Goal: Information Seeking & Learning: Learn about a topic

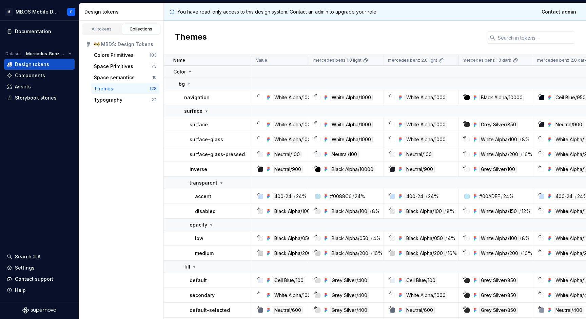
click at [185, 83] on div "bg" at bounding box center [185, 84] width 13 height 7
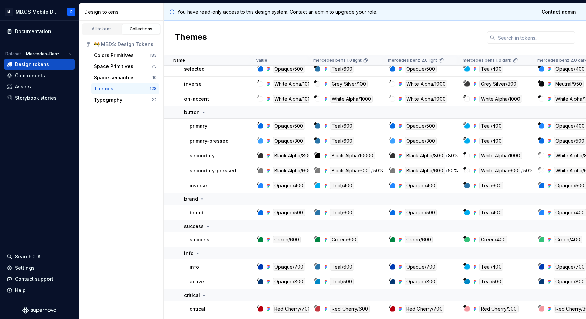
scroll to position [83, 0]
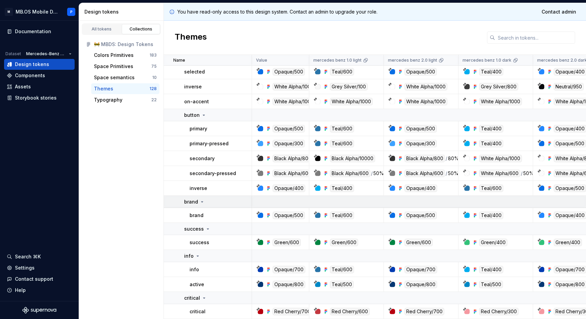
click at [206, 201] on div "brand" at bounding box center [217, 202] width 67 height 7
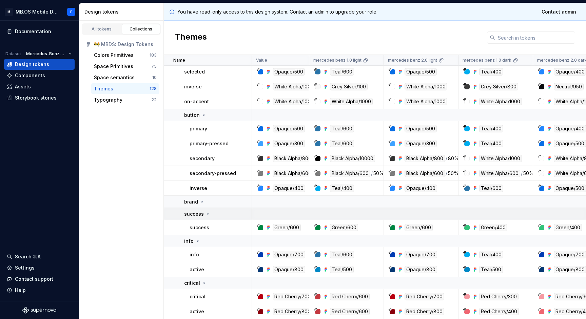
click at [206, 212] on icon at bounding box center [207, 214] width 5 height 5
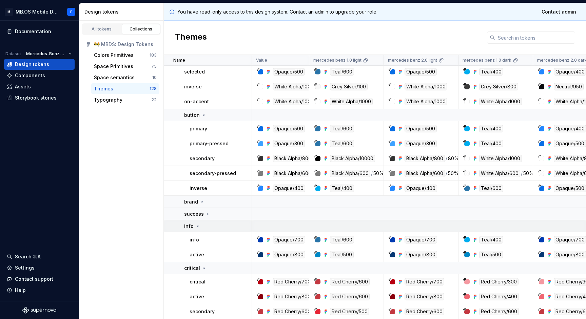
click at [204, 224] on div "info" at bounding box center [217, 226] width 67 height 7
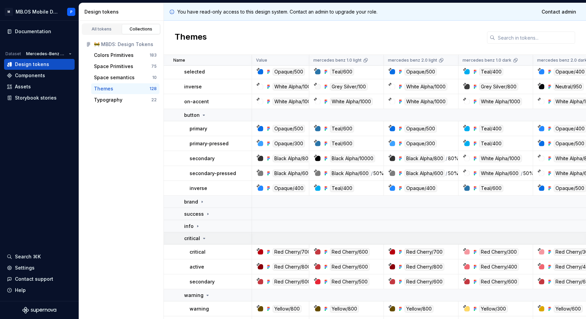
click at [203, 236] on icon at bounding box center [203, 238] width 5 height 5
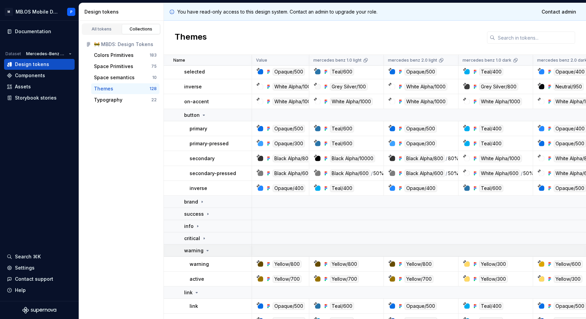
click at [202, 250] on p "warning" at bounding box center [193, 251] width 19 height 7
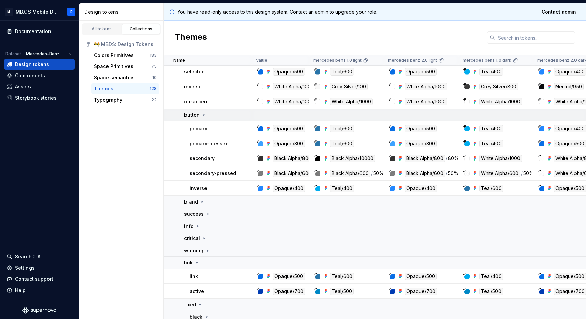
click at [207, 116] on div "button" at bounding box center [217, 115] width 67 height 7
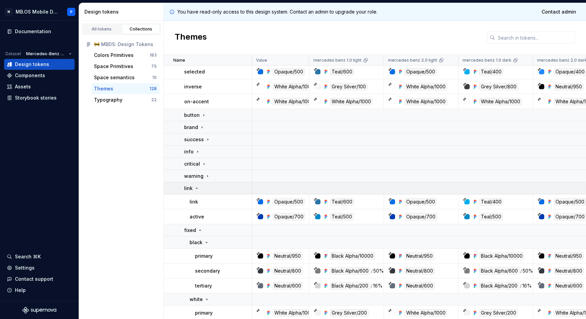
click at [207, 191] on div "link" at bounding box center [217, 188] width 67 height 7
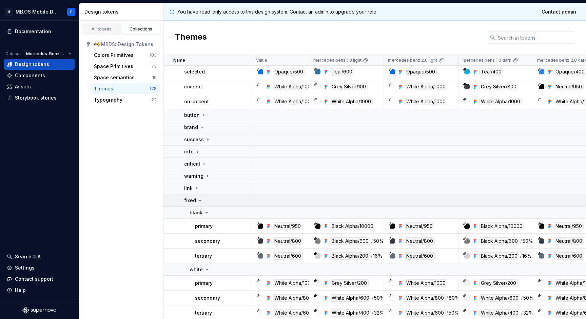
click at [206, 206] on td "fixed" at bounding box center [208, 201] width 88 height 12
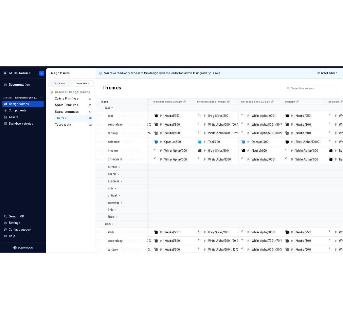
scroll to position [25, 124]
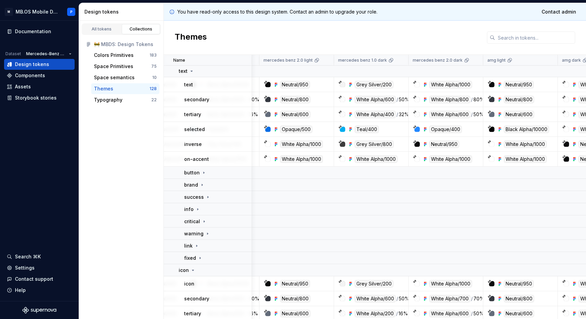
click at [119, 137] on div "All tokens Collections 🚧 MBDS: Design Tokens Colors Primitives 183 Space Primit…" at bounding box center [121, 170] width 85 height 299
click at [253, 34] on div "Themes" at bounding box center [375, 38] width 422 height 34
click at [133, 119] on div "All tokens Collections 🚧 MBDS: Design Tokens Colors Primitives 183 Space Primit…" at bounding box center [121, 170] width 85 height 299
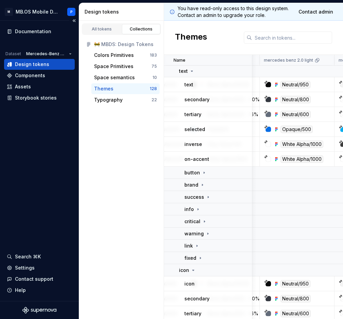
click at [195, 73] on div "text" at bounding box center [215, 71] width 73 height 7
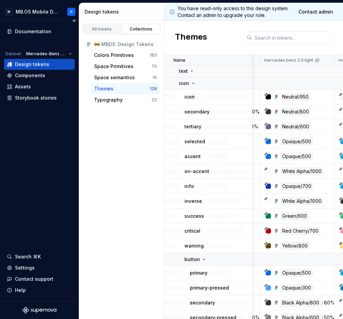
click at [193, 83] on icon at bounding box center [193, 83] width 2 height 1
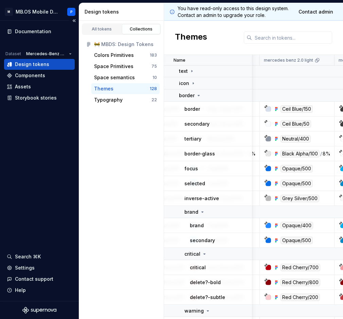
click at [193, 97] on p "border" at bounding box center [187, 95] width 16 height 7
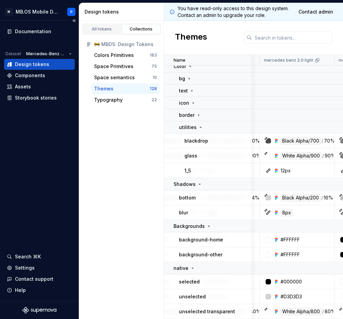
scroll to position [5, 124]
click at [197, 131] on div "utilities" at bounding box center [191, 127] width 24 height 7
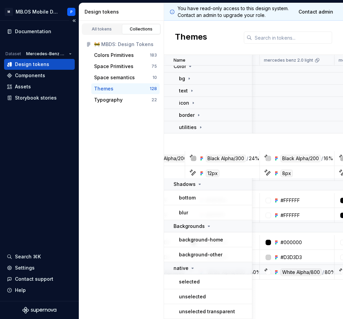
scroll to position [0, 124]
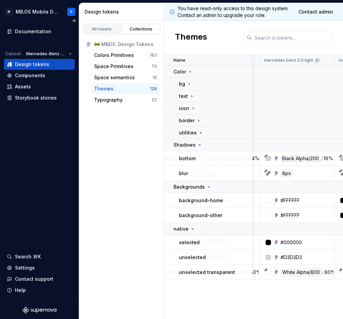
click at [197, 150] on td "Shadows" at bounding box center [208, 145] width 88 height 12
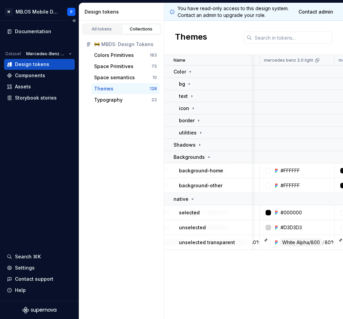
click at [198, 161] on td "Backgrounds" at bounding box center [208, 157] width 88 height 12
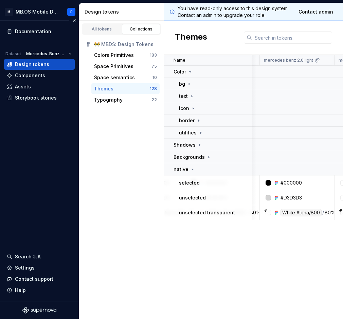
click at [197, 169] on div "native" at bounding box center [212, 169] width 78 height 7
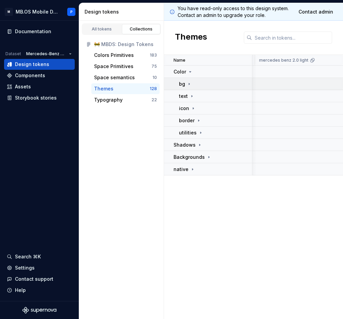
click at [189, 85] on icon at bounding box center [189, 84] width 1 height 2
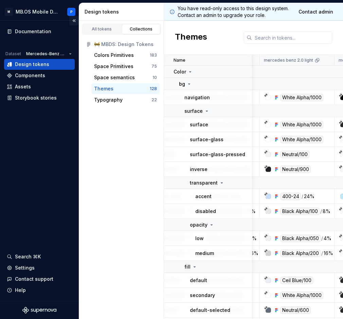
click at [78, 22] on button "Collapse sidebar" at bounding box center [73, 20] width 9 height 9
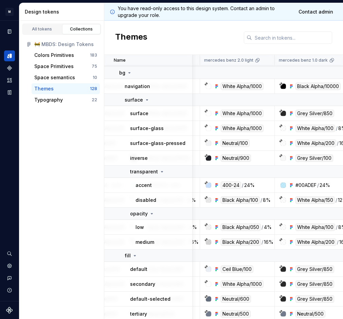
scroll to position [10, 124]
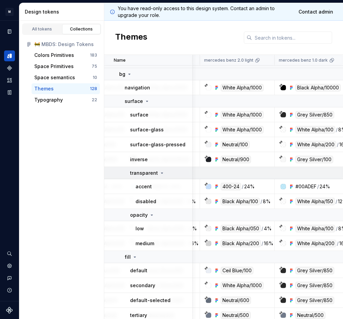
click at [154, 173] on p "transparent" at bounding box center [144, 173] width 28 height 7
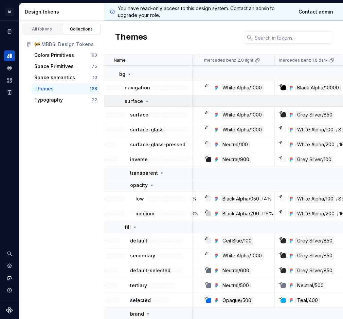
click at [149, 100] on div "surface" at bounding box center [157, 101] width 67 height 7
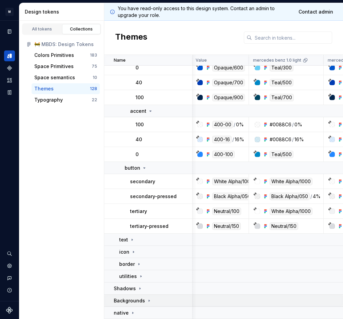
scroll to position [579, 1]
click at [141, 301] on p "Backgrounds" at bounding box center [129, 301] width 31 height 7
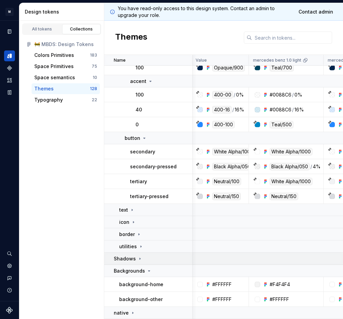
scroll to position [609, 1]
click at [139, 243] on div "utilities" at bounding box center [131, 246] width 24 height 7
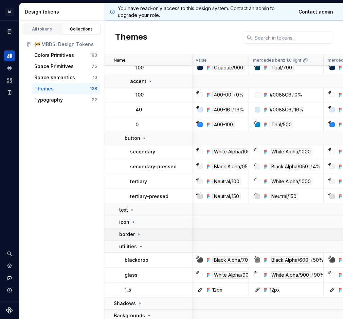
click at [141, 235] on icon at bounding box center [138, 234] width 5 height 5
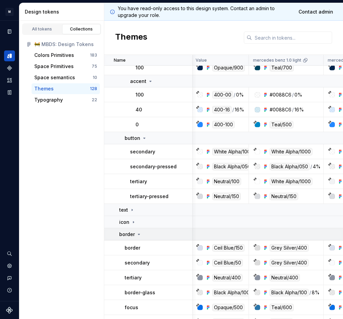
click at [141, 235] on icon at bounding box center [138, 234] width 5 height 5
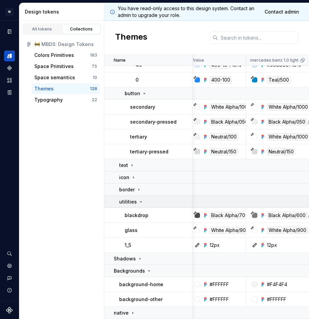
scroll to position [654, 6]
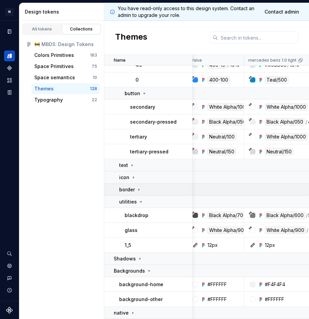
click at [138, 191] on icon at bounding box center [138, 190] width 1 height 2
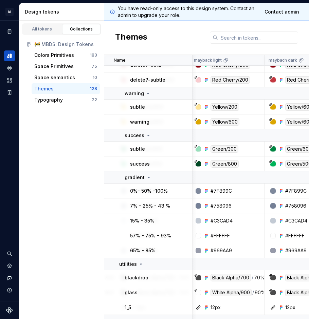
scroll to position [926, 508]
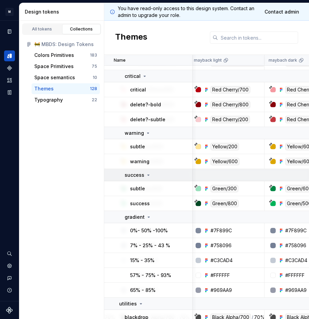
click at [153, 174] on div "success" at bounding box center [157, 175] width 67 height 7
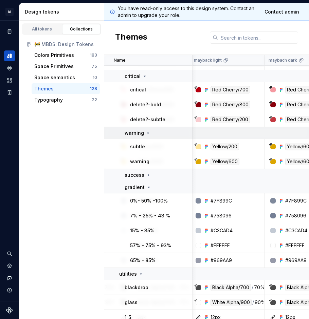
click at [149, 132] on icon at bounding box center [147, 133] width 5 height 5
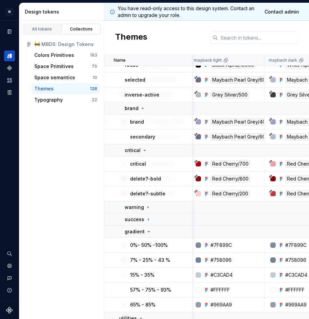
scroll to position [849, 508]
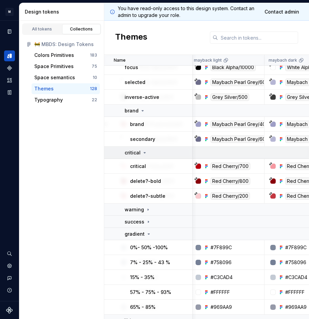
click at [145, 152] on icon at bounding box center [144, 152] width 5 height 5
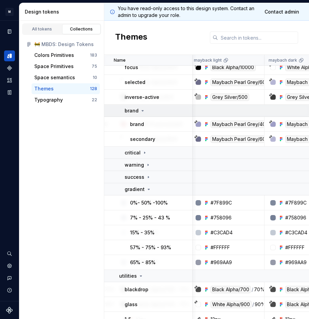
click at [142, 112] on icon at bounding box center [142, 110] width 5 height 5
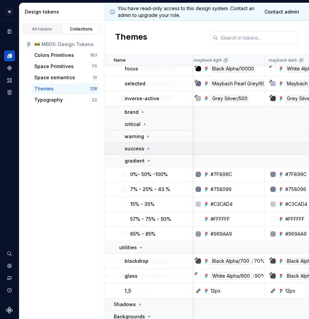
scroll to position [850, 508]
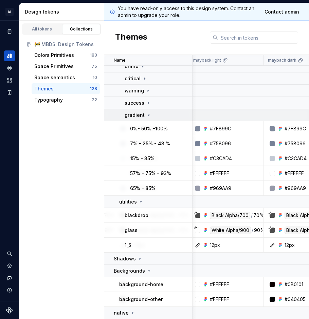
click at [146, 114] on icon at bounding box center [148, 115] width 5 height 5
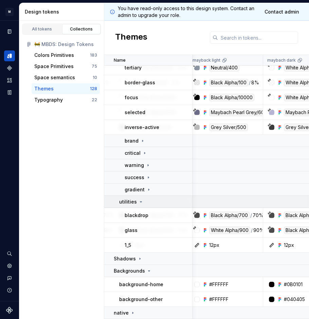
click at [143, 205] on div "utilities" at bounding box center [155, 202] width 73 height 7
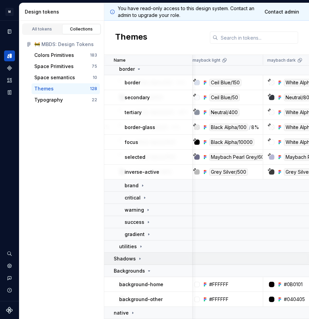
click at [152, 259] on div "Shadows" at bounding box center [153, 259] width 78 height 7
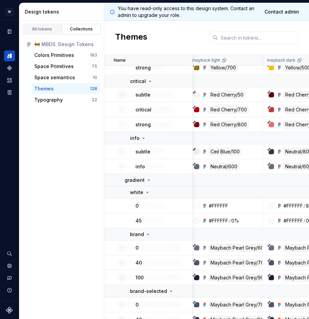
scroll to position [336, 509]
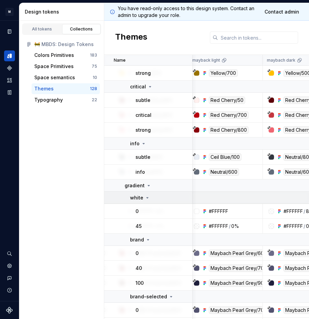
click at [142, 196] on p "white" at bounding box center [136, 198] width 13 height 7
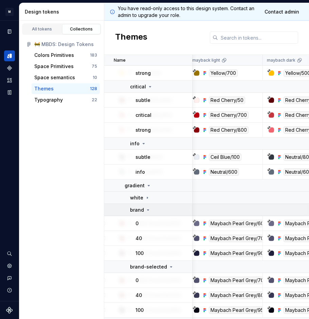
click at [144, 207] on div "brand" at bounding box center [140, 210] width 21 height 7
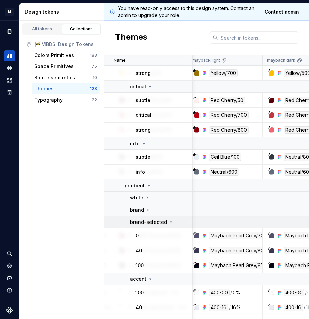
click at [145, 220] on p "brand-selected" at bounding box center [148, 222] width 37 height 7
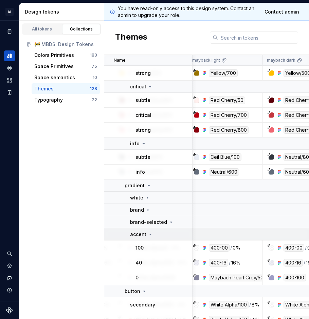
click at [145, 234] on div "accent" at bounding box center [141, 234] width 23 height 7
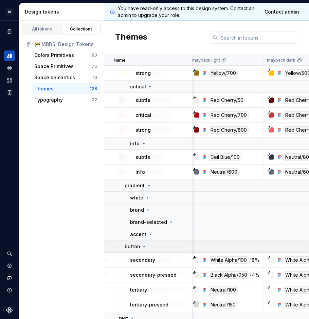
click at [147, 246] on div "button" at bounding box center [157, 246] width 67 height 7
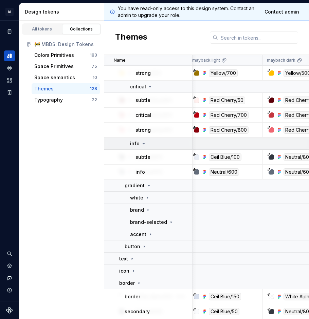
click at [145, 146] on div "info" at bounding box center [161, 143] width 62 height 7
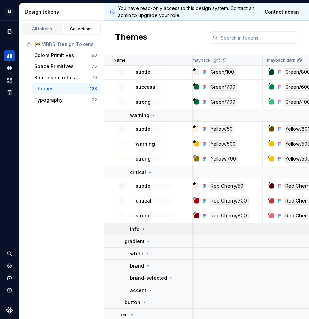
scroll to position [250, 509]
click at [148, 116] on p "warning" at bounding box center [139, 116] width 19 height 7
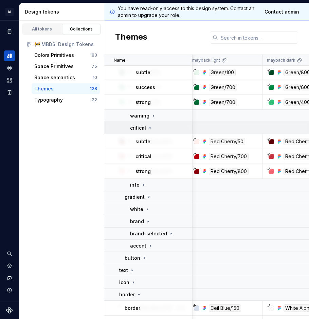
click at [149, 129] on icon at bounding box center [149, 127] width 5 height 5
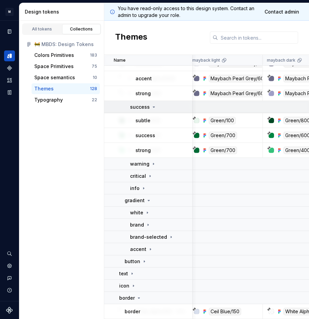
click at [149, 103] on td "success" at bounding box center [148, 107] width 88 height 12
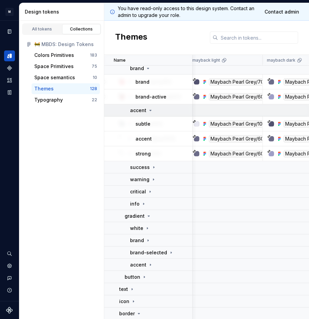
click at [150, 115] on td "accent" at bounding box center [148, 110] width 88 height 12
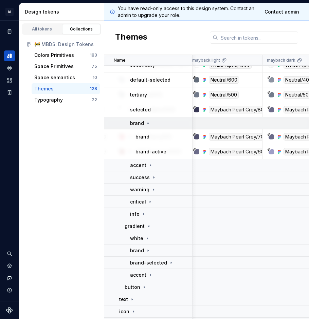
click at [150, 125] on icon at bounding box center [147, 123] width 5 height 5
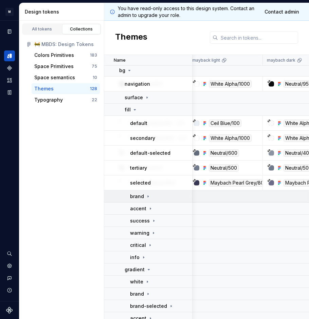
scroll to position [12, 509]
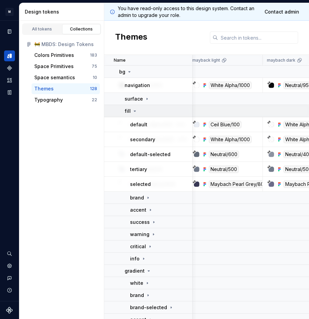
click at [149, 109] on div "fill" at bounding box center [157, 111] width 67 height 7
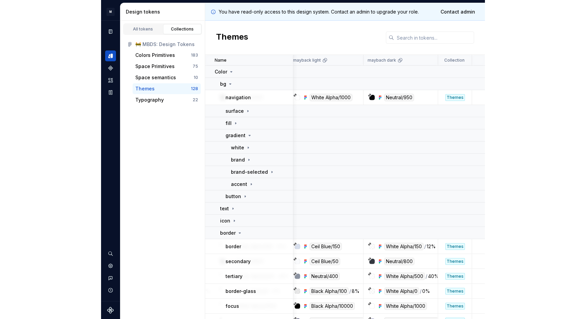
scroll to position [0, 457]
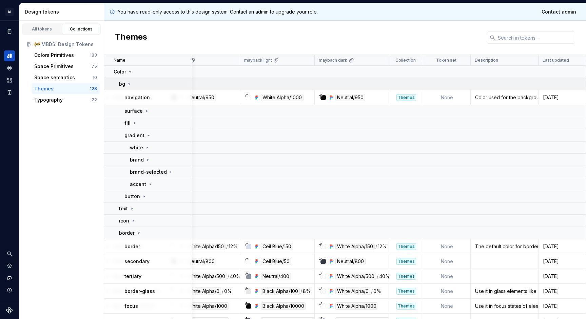
click at [130, 85] on icon at bounding box center [128, 83] width 5 height 5
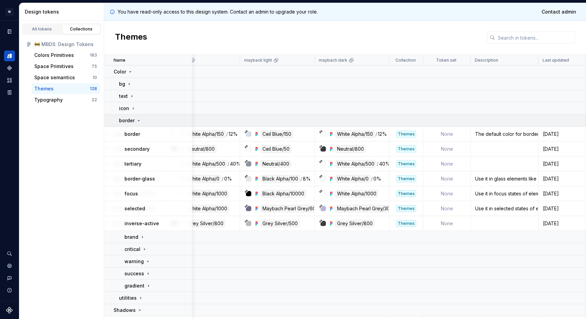
click at [135, 126] on td "border" at bounding box center [148, 121] width 88 height 12
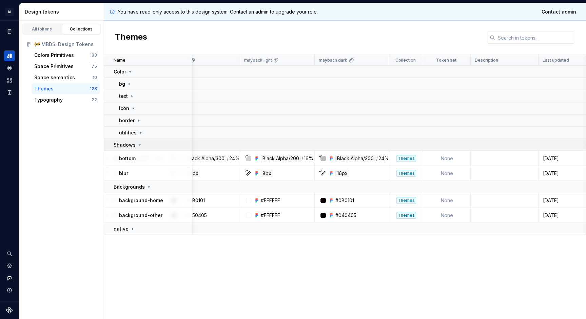
click at [142, 145] on div "Shadows" at bounding box center [153, 145] width 78 height 7
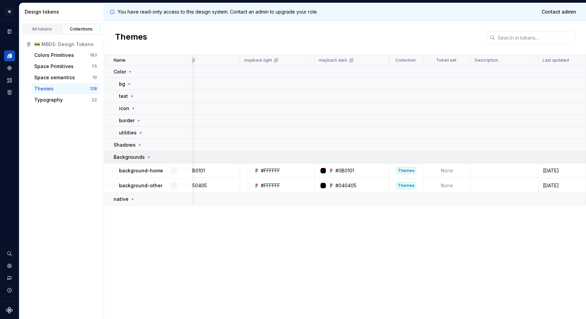
click at [145, 156] on div "Backgrounds" at bounding box center [133, 157] width 38 height 7
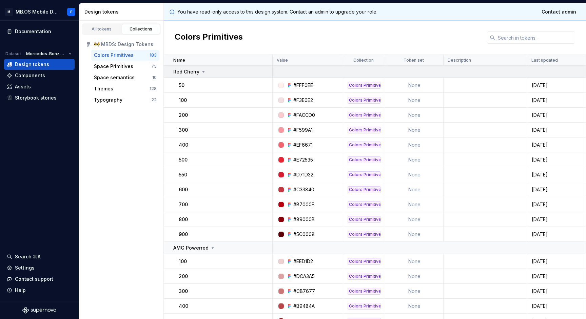
click at [220, 72] on div "Red Cherry" at bounding box center [222, 72] width 99 height 7
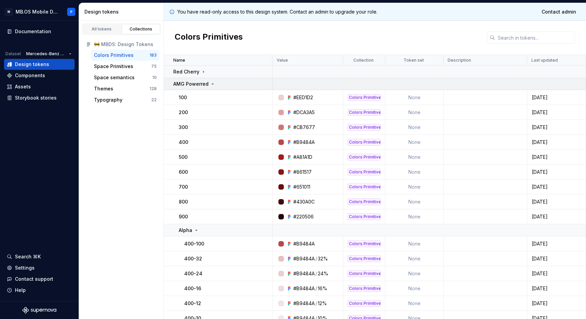
click at [214, 89] on td "AMG Powerred" at bounding box center [218, 84] width 109 height 12
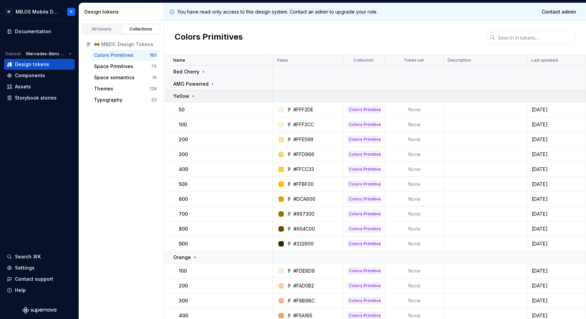
click at [212, 98] on div "Yellow" at bounding box center [222, 96] width 99 height 7
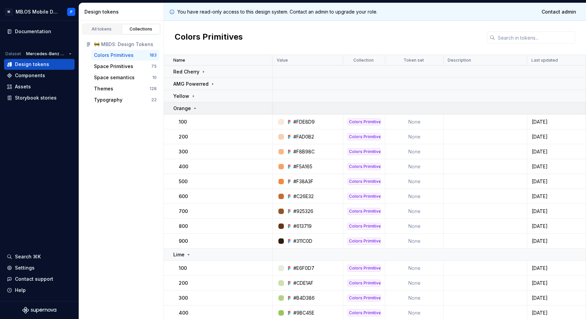
click at [211, 106] on div "Orange" at bounding box center [222, 108] width 99 height 7
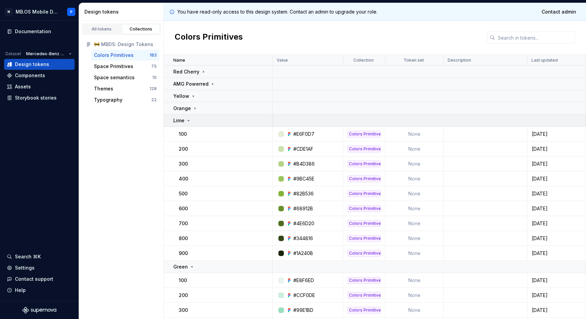
click at [205, 122] on div "Lime" at bounding box center [222, 120] width 99 height 7
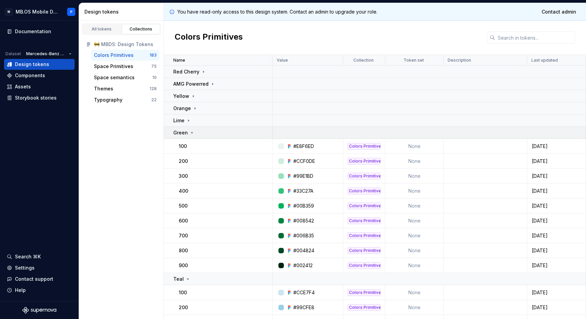
click at [201, 135] on div "Green" at bounding box center [222, 133] width 99 height 7
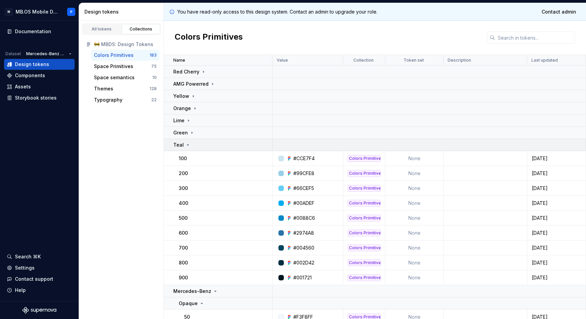
click at [200, 148] on div "Teal" at bounding box center [222, 145] width 99 height 7
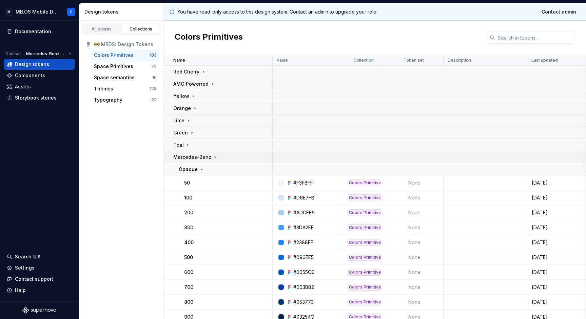
click at [200, 157] on p "Mercedes-Benz" at bounding box center [192, 157] width 38 height 7
click at [199, 170] on p "Maybach Pearl Grey" at bounding box center [197, 169] width 48 height 7
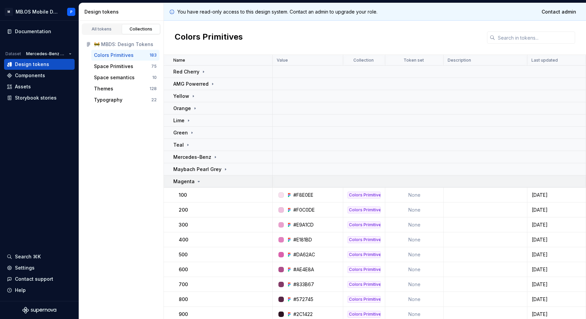
click at [199, 184] on div "Magenta" at bounding box center [187, 181] width 28 height 7
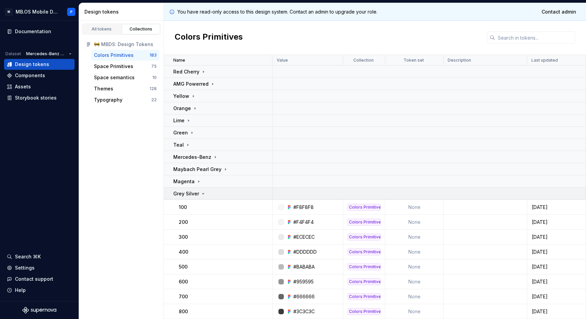
click at [197, 197] on p "Grey Silver" at bounding box center [186, 194] width 26 height 7
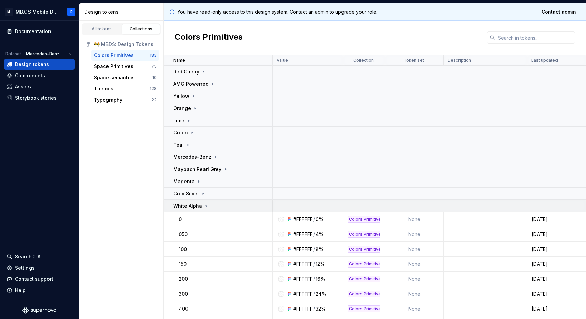
click at [196, 208] on p "White Alpha" at bounding box center [187, 206] width 29 height 7
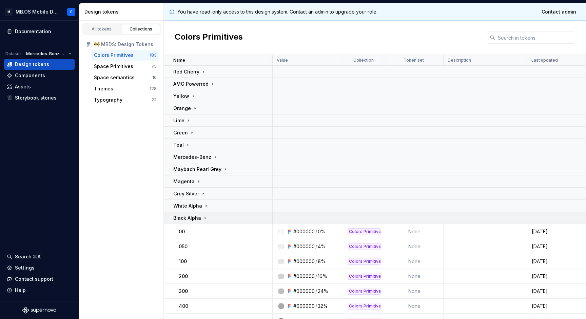
click at [193, 221] on p "Black Alpha" at bounding box center [187, 218] width 28 height 7
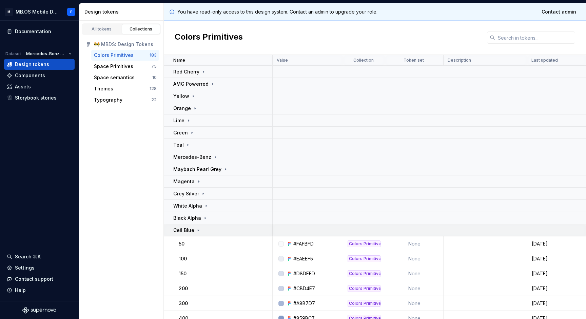
click at [192, 235] on td "Ceil Blue" at bounding box center [218, 230] width 109 height 12
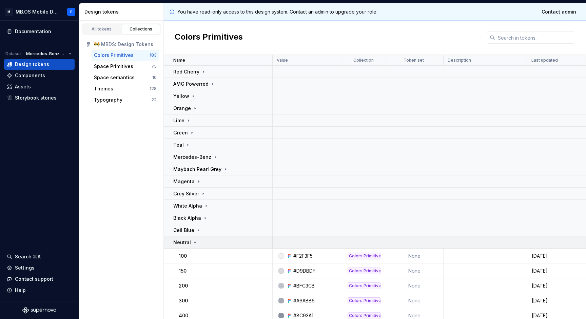
click at [192, 246] on td "Neutral" at bounding box center [218, 243] width 109 height 12
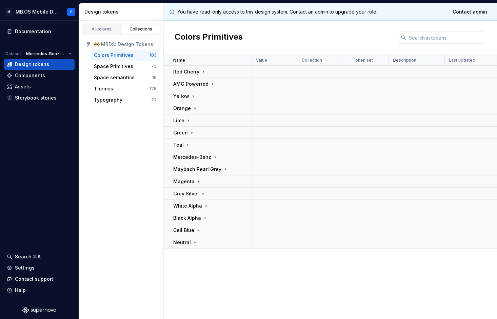
click at [112, 179] on div "All tokens Collections 🚧 MBDS: Design Tokens Colors Primitives 183 Space Primit…" at bounding box center [121, 170] width 85 height 299
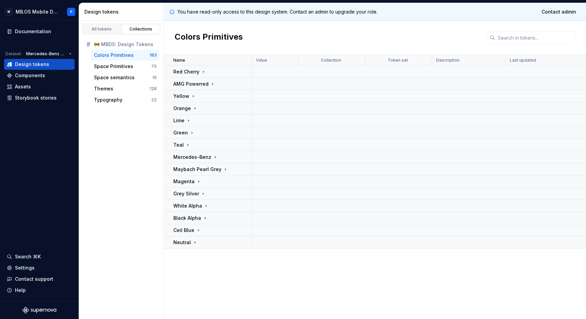
click at [153, 187] on div "All tokens Collections 🚧 MBDS: Design Tokens Colors Primitives 183 Space Primit…" at bounding box center [121, 170] width 85 height 299
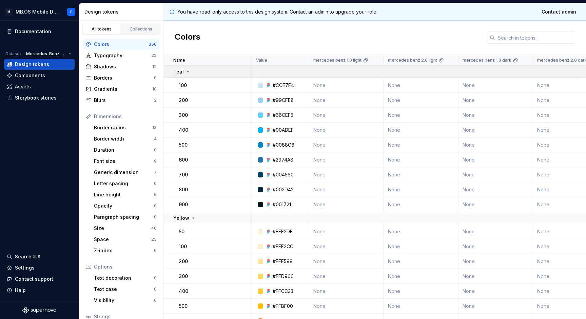
click at [191, 73] on div "Teal" at bounding box center [212, 72] width 78 height 7
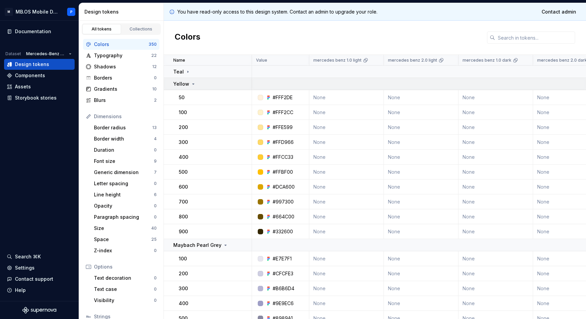
click at [192, 86] on icon at bounding box center [193, 83] width 5 height 5
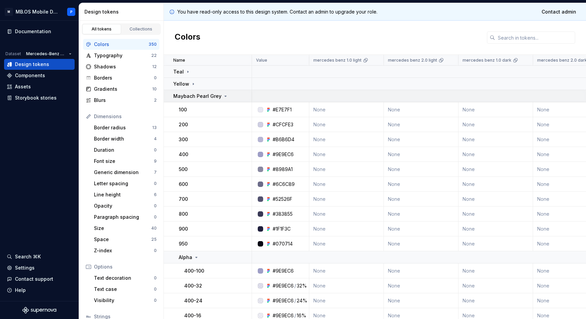
click at [192, 98] on p "Maybach Pearl Grey" at bounding box center [197, 96] width 48 height 7
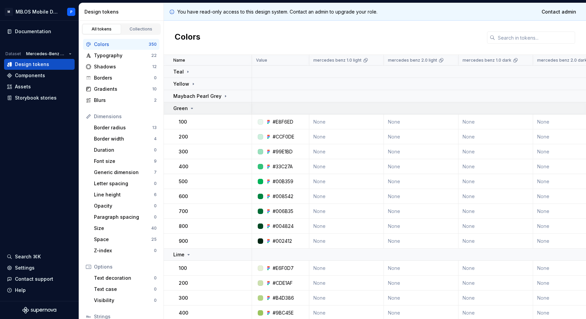
click at [193, 109] on icon at bounding box center [191, 108] width 5 height 5
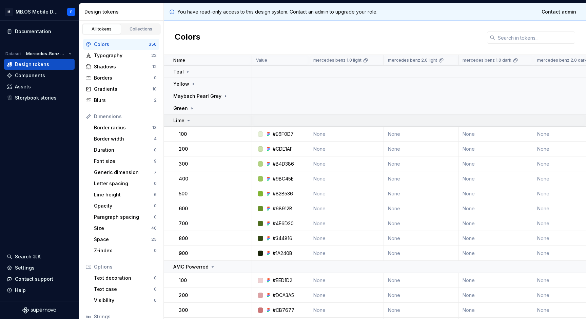
click at [193, 122] on div "Lime" at bounding box center [212, 120] width 78 height 7
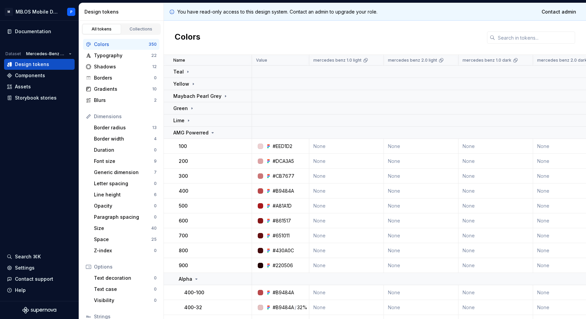
click at [196, 139] on td "100" at bounding box center [208, 146] width 88 height 15
click at [202, 133] on p "AMG Powerred" at bounding box center [190, 133] width 35 height 7
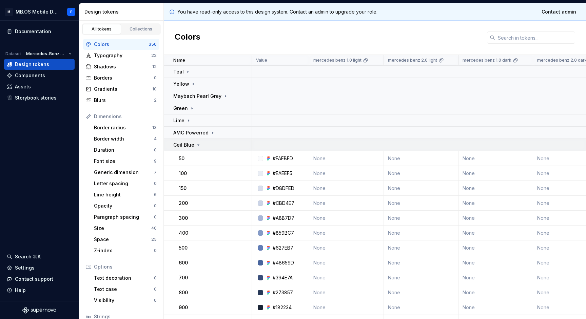
click at [204, 148] on div "Ceil Blue" at bounding box center [212, 145] width 78 height 7
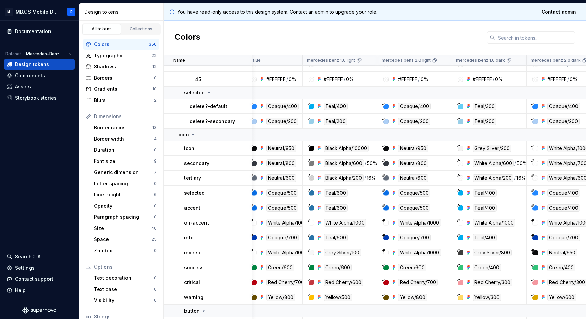
scroll to position [2246, 6]
click at [196, 139] on td "icon" at bounding box center [208, 135] width 88 height 12
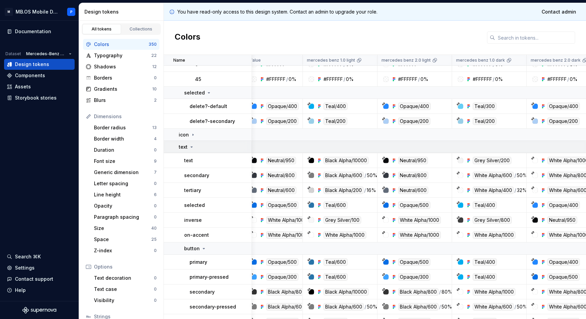
click at [197, 149] on div "text" at bounding box center [215, 147] width 73 height 7
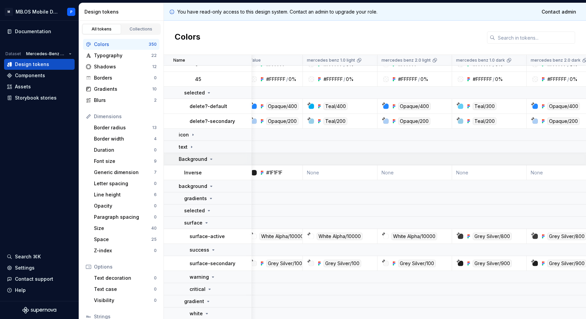
click at [197, 159] on p "Background" at bounding box center [193, 159] width 28 height 7
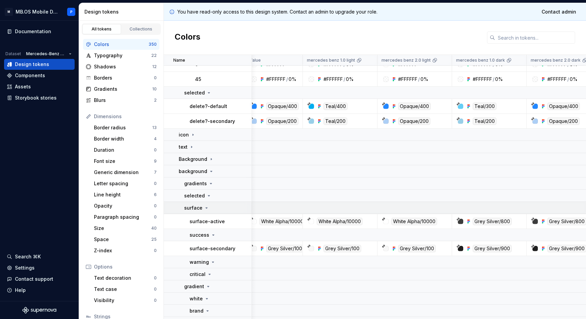
click at [202, 207] on div "surface" at bounding box center [196, 208] width 25 height 7
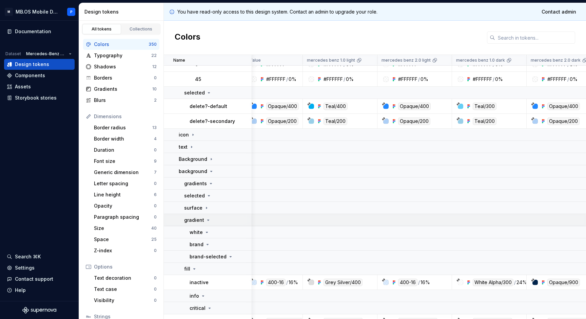
click at [204, 226] on td "gradient" at bounding box center [208, 220] width 88 height 12
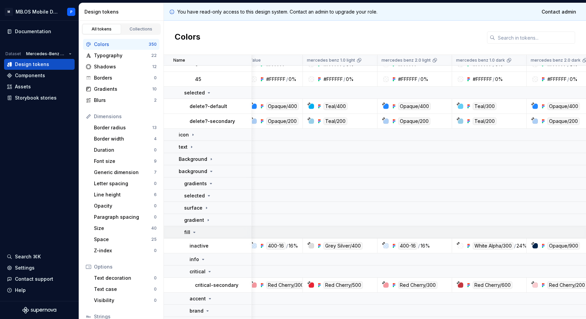
click at [203, 237] on td "fill" at bounding box center [208, 233] width 88 height 12
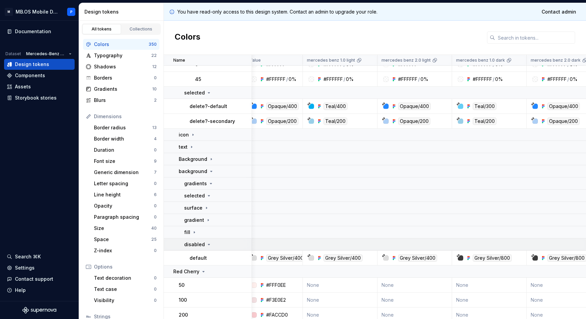
click at [204, 248] on div "disabled" at bounding box center [197, 244] width 27 height 7
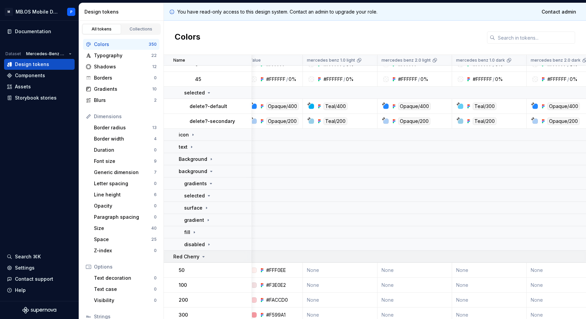
click at [204, 255] on icon at bounding box center [203, 256] width 5 height 5
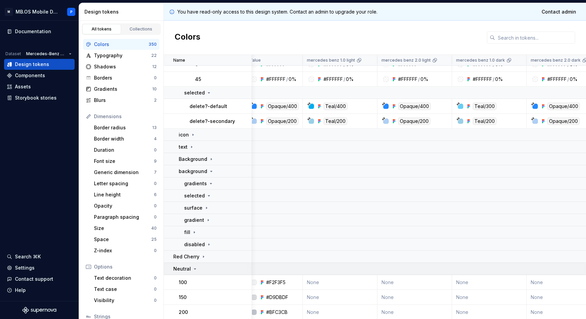
click at [204, 269] on div "Neutral" at bounding box center [212, 269] width 78 height 7
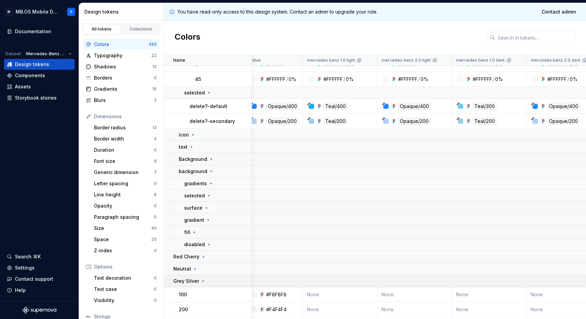
click at [204, 280] on icon at bounding box center [202, 281] width 5 height 5
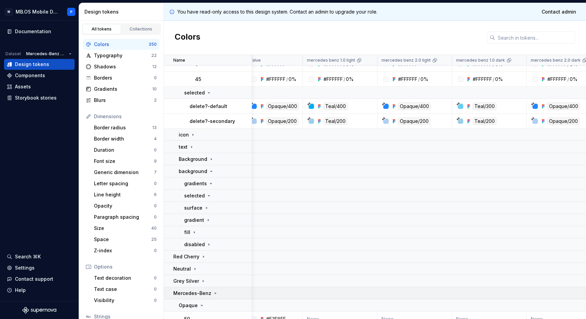
click at [205, 291] on p "Mercedes-Benz" at bounding box center [192, 293] width 38 height 7
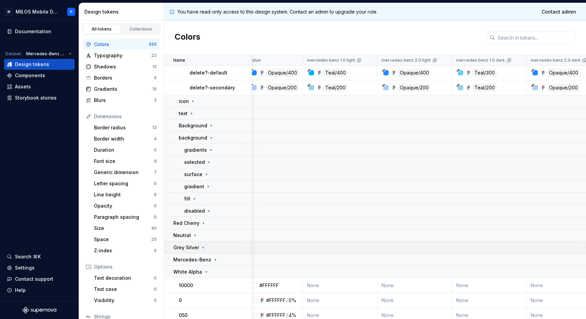
click at [207, 253] on td "Grey Silver" at bounding box center [208, 248] width 88 height 12
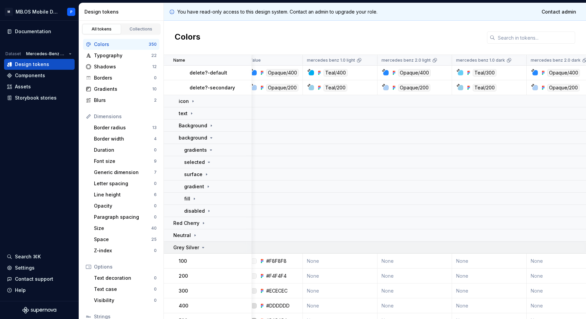
click at [206, 251] on div "Grey Silver" at bounding box center [212, 248] width 78 height 7
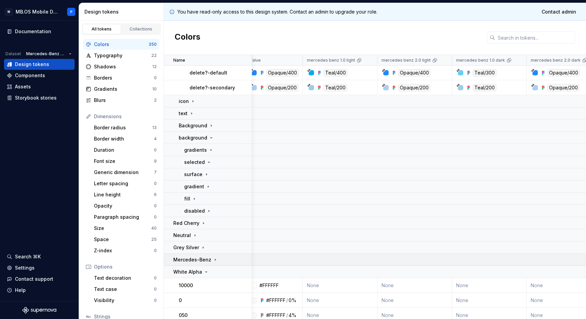
click at [206, 262] on p "Mercedes-Benz" at bounding box center [192, 260] width 38 height 7
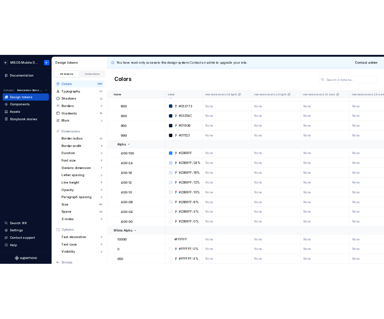
scroll to position [2606, 0]
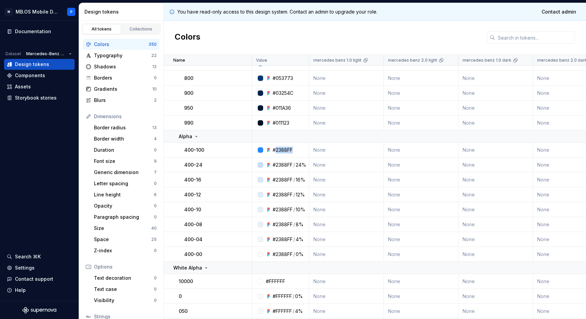
drag, startPoint x: 295, startPoint y: 151, endPoint x: 275, endPoint y: 152, distance: 20.0
click at [275, 152] on div "#2388FF" at bounding box center [282, 150] width 52 height 7
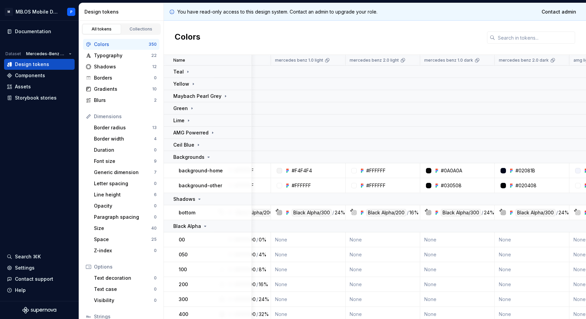
scroll to position [0, 38]
click at [208, 157] on icon at bounding box center [208, 157] width 5 height 5
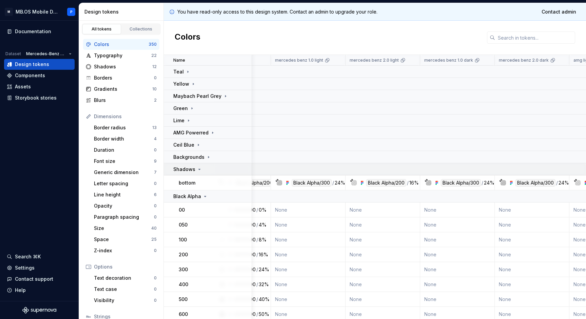
click at [204, 175] on td "Shadows" at bounding box center [208, 169] width 88 height 12
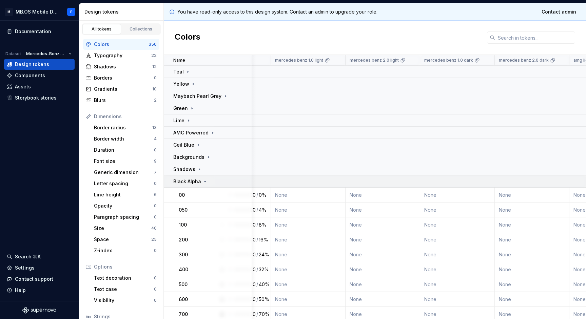
click at [203, 186] on td "Black Alpha" at bounding box center [208, 182] width 88 height 12
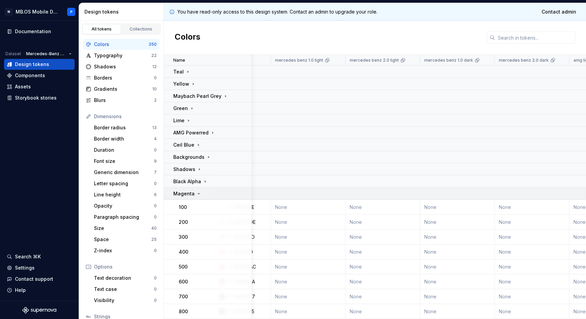
click at [201, 196] on div "Magenta" at bounding box center [212, 194] width 78 height 7
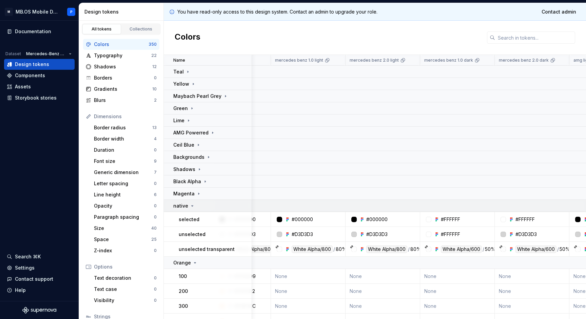
click at [201, 204] on div "native" at bounding box center [212, 206] width 78 height 7
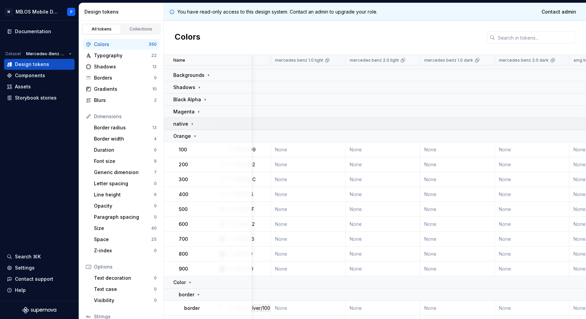
scroll to position [92, 38]
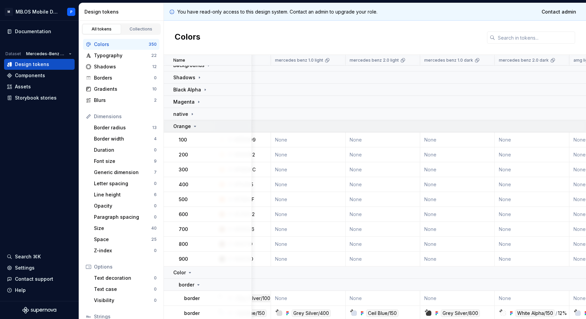
click at [197, 125] on div "Orange" at bounding box center [212, 126] width 78 height 7
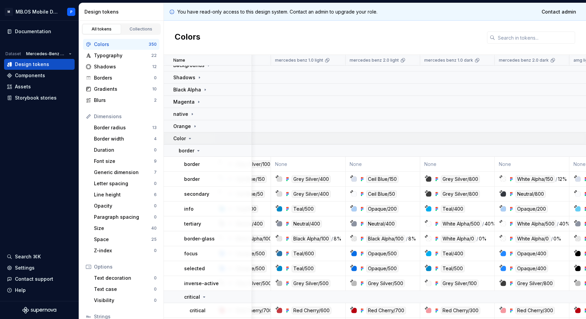
click at [199, 136] on div "Color" at bounding box center [212, 138] width 78 height 7
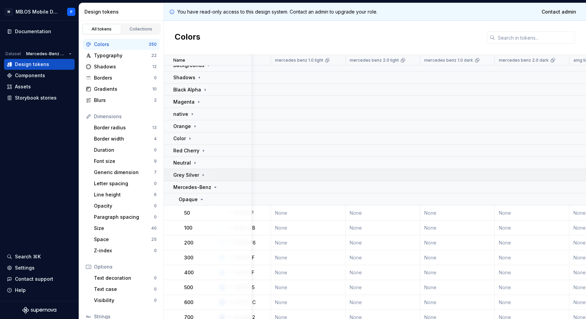
scroll to position [149, 38]
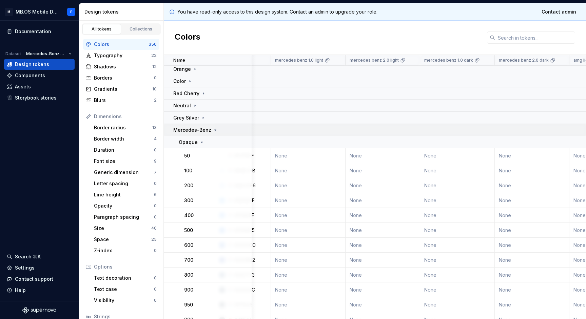
click at [207, 134] on td "Mercedes-Benz" at bounding box center [208, 130] width 88 height 12
click at [207, 143] on icon at bounding box center [205, 142] width 5 height 5
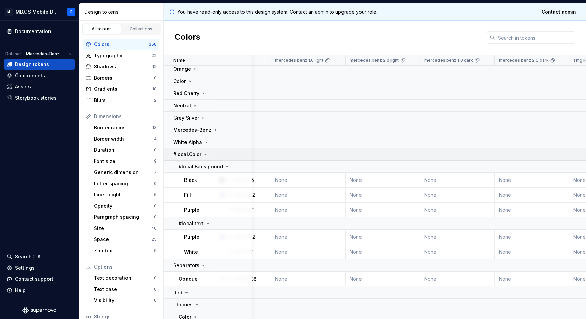
click at [207, 155] on icon at bounding box center [205, 154] width 5 height 5
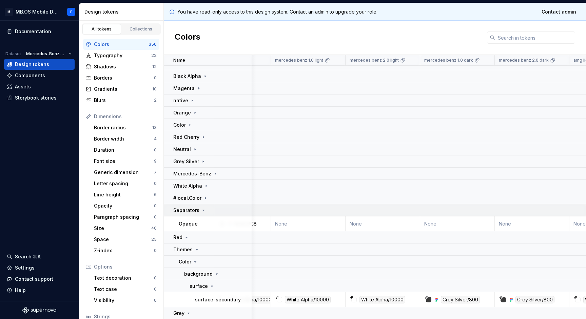
click at [203, 210] on icon at bounding box center [204, 210] width 2 height 1
click at [212, 289] on icon at bounding box center [211, 286] width 5 height 5
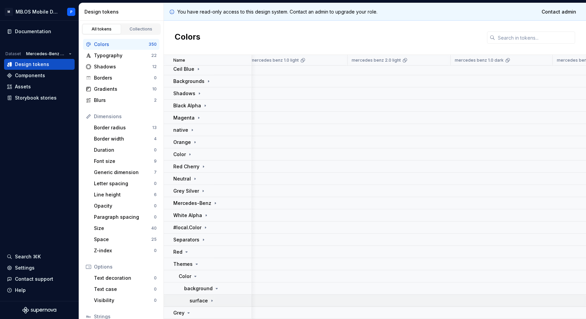
scroll to position [76, 38]
click at [194, 268] on td "Themes" at bounding box center [208, 264] width 88 height 12
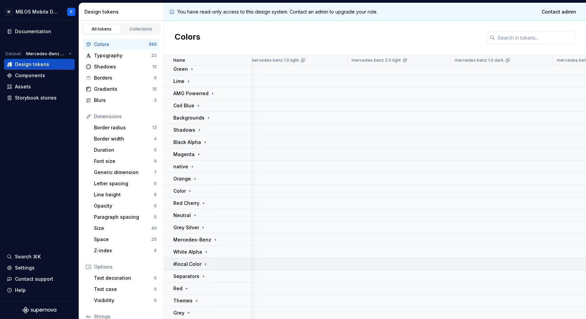
click at [200, 268] on p "#local.Color" at bounding box center [187, 264] width 28 height 7
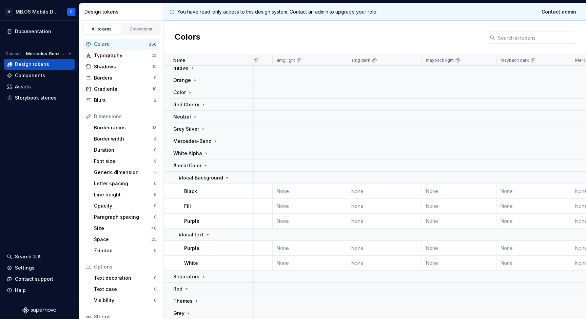
scroll to position [138, 276]
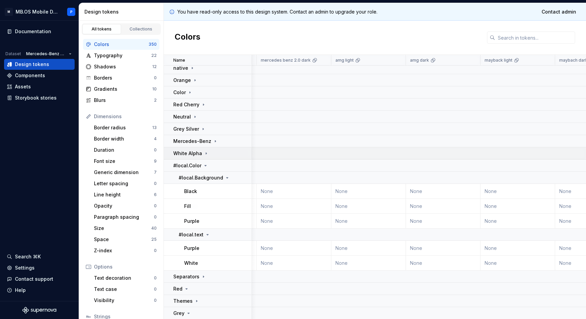
click at [197, 153] on p "White Alpha" at bounding box center [187, 153] width 29 height 7
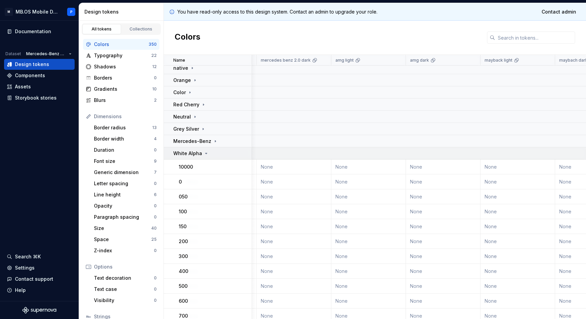
click at [197, 153] on p "White Alpha" at bounding box center [187, 153] width 29 height 7
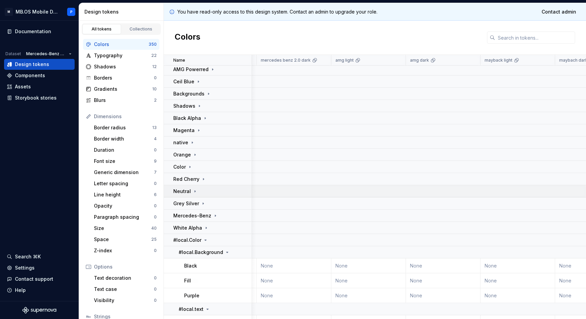
scroll to position [62, 276]
click at [207, 92] on div "Backgrounds" at bounding box center [192, 95] width 38 height 7
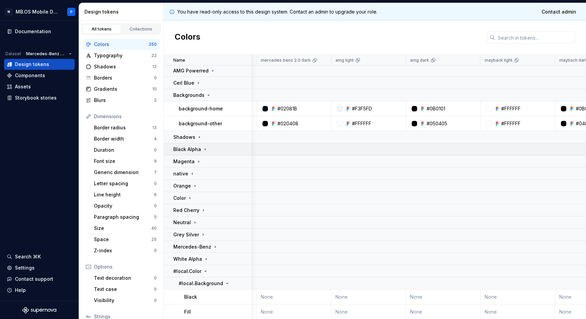
click at [204, 148] on icon at bounding box center [204, 149] width 5 height 5
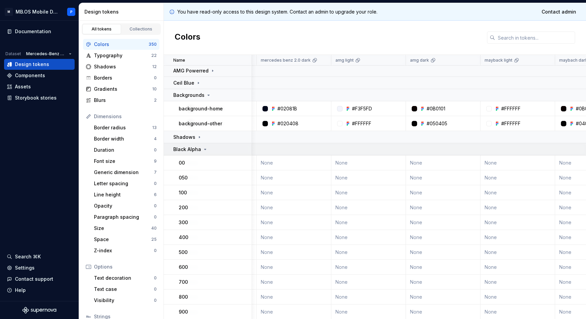
click at [217, 148] on div "Black Alpha" at bounding box center [212, 149] width 78 height 7
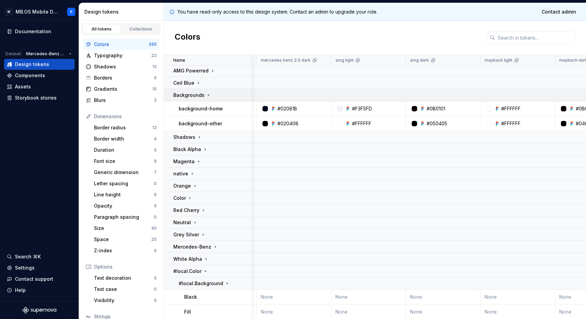
click at [211, 95] on div "Backgrounds" at bounding box center [212, 95] width 78 height 7
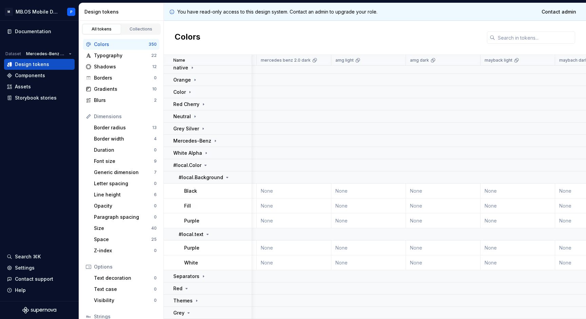
scroll to position [138, 276]
click at [204, 273] on td "Separators" at bounding box center [208, 277] width 88 height 12
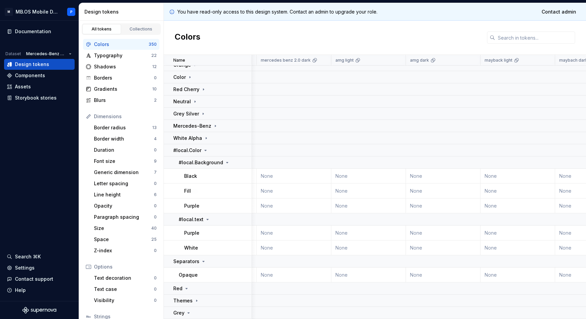
scroll to position [153, 276]
click at [199, 297] on td "Themes" at bounding box center [208, 301] width 88 height 12
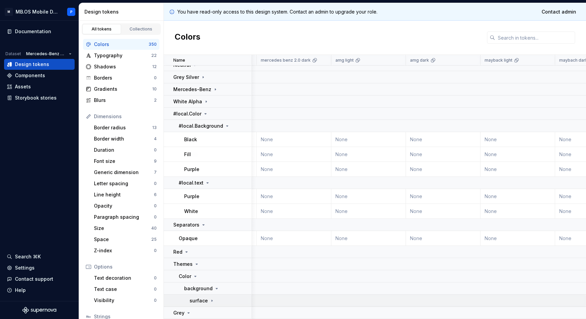
click at [213, 300] on icon at bounding box center [211, 300] width 5 height 5
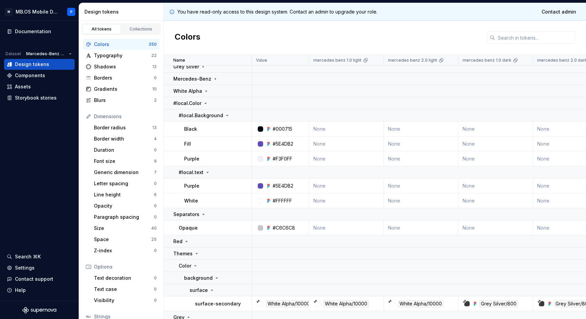
scroll to position [200, 0]
